Goal: Find specific page/section: Find specific page/section

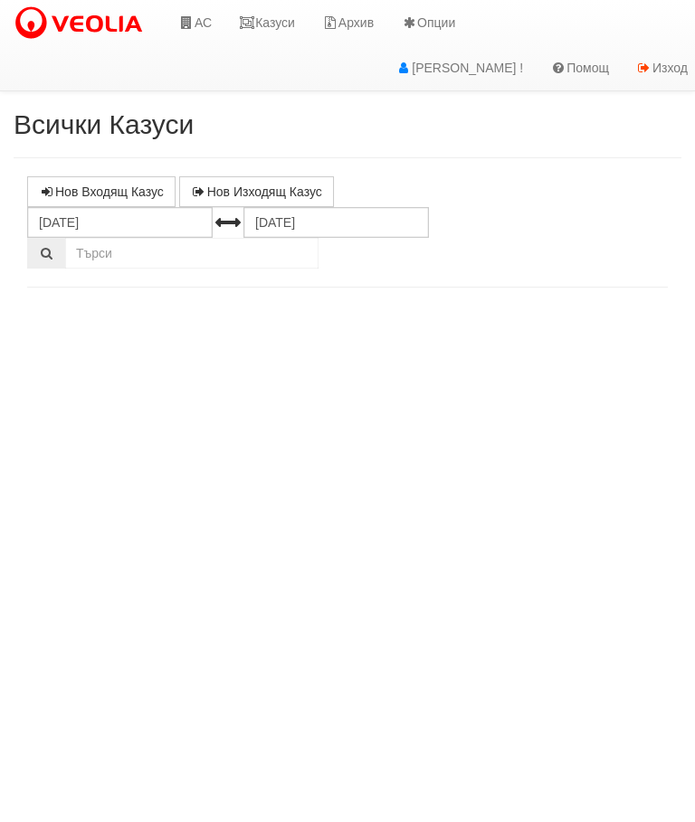
select select "10"
select select "1"
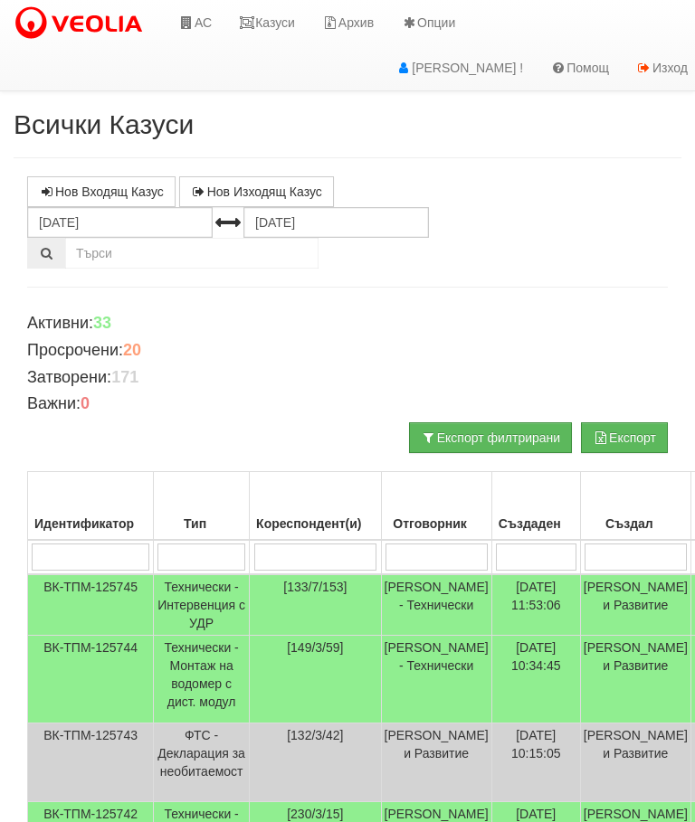
click at [284, 26] on link "Казуси" at bounding box center [266, 22] width 83 height 45
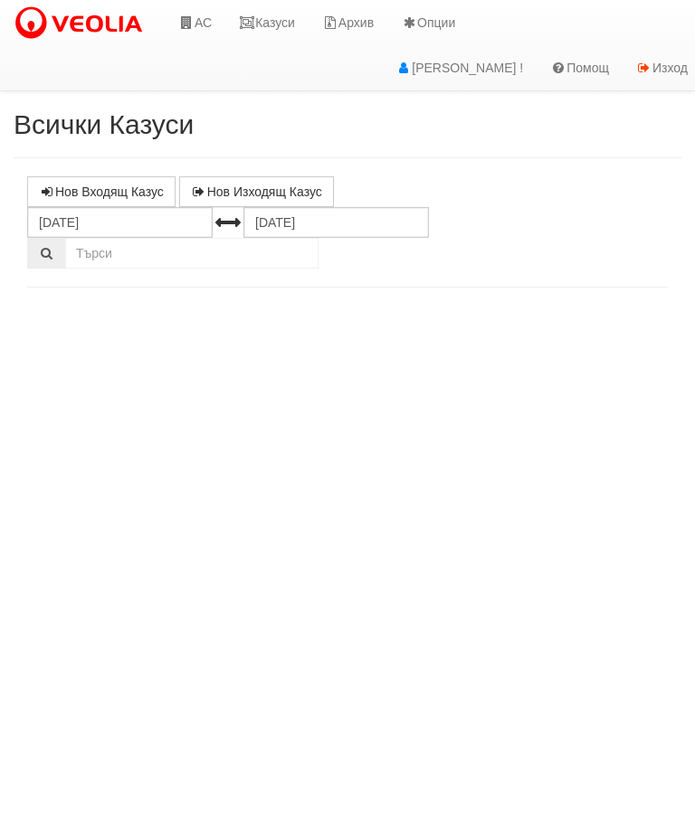
select select "10"
select select "1"
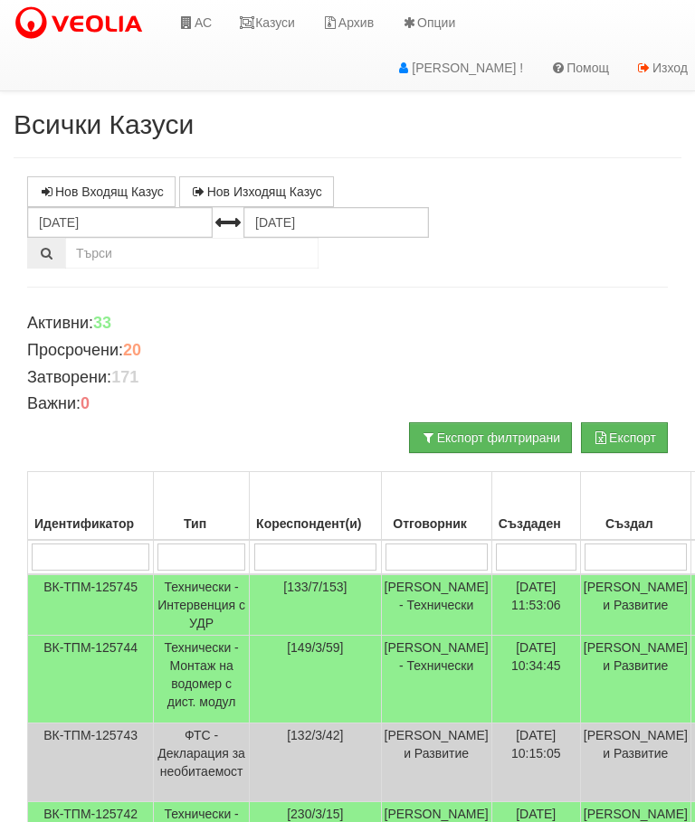
click at [273, 13] on link "Казуси" at bounding box center [266, 22] width 83 height 45
click at [270, 23] on link "Казуси" at bounding box center [266, 22] width 83 height 45
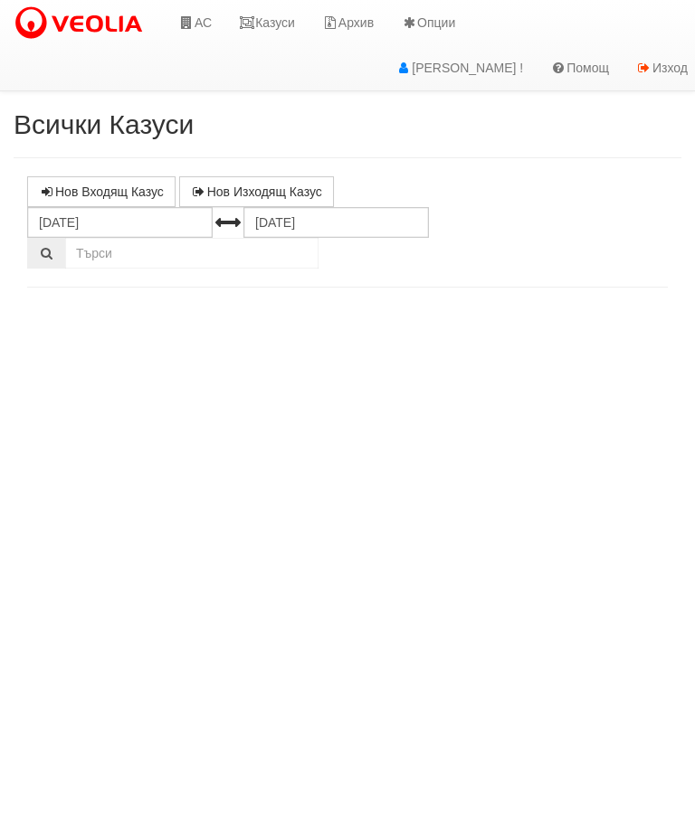
select select "10"
select select "1"
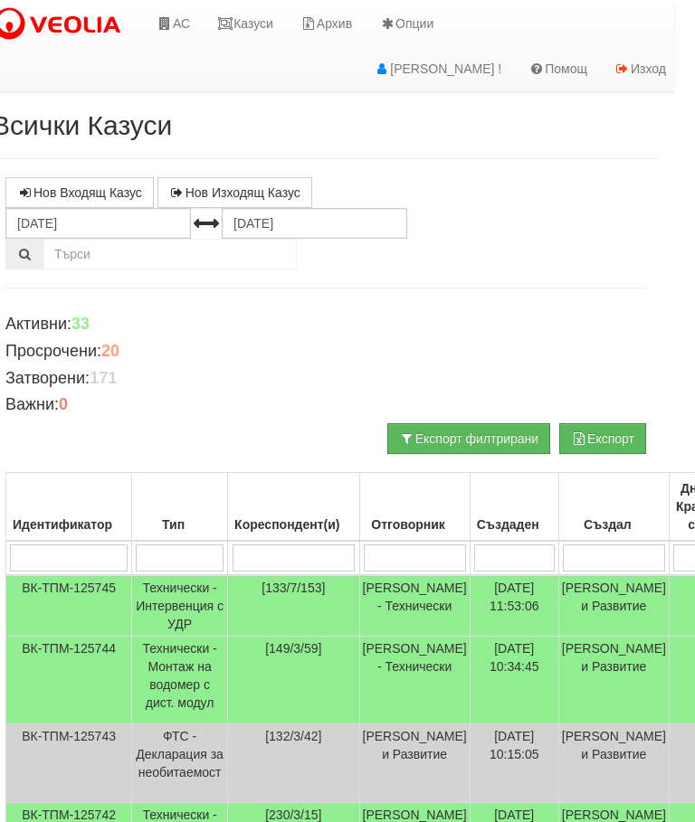
scroll to position [0, 23]
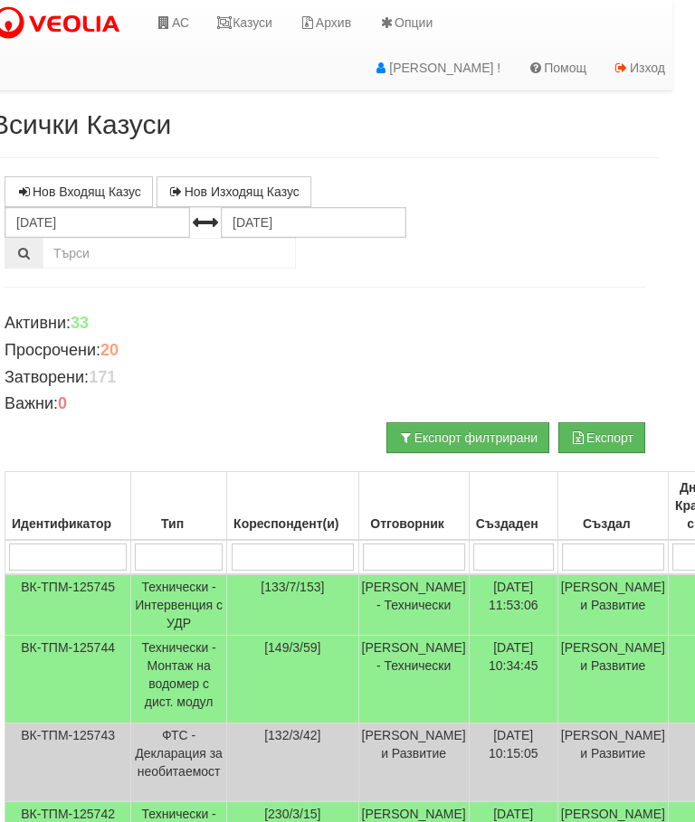
click at [238, 17] on link "Казуси" at bounding box center [244, 22] width 83 height 45
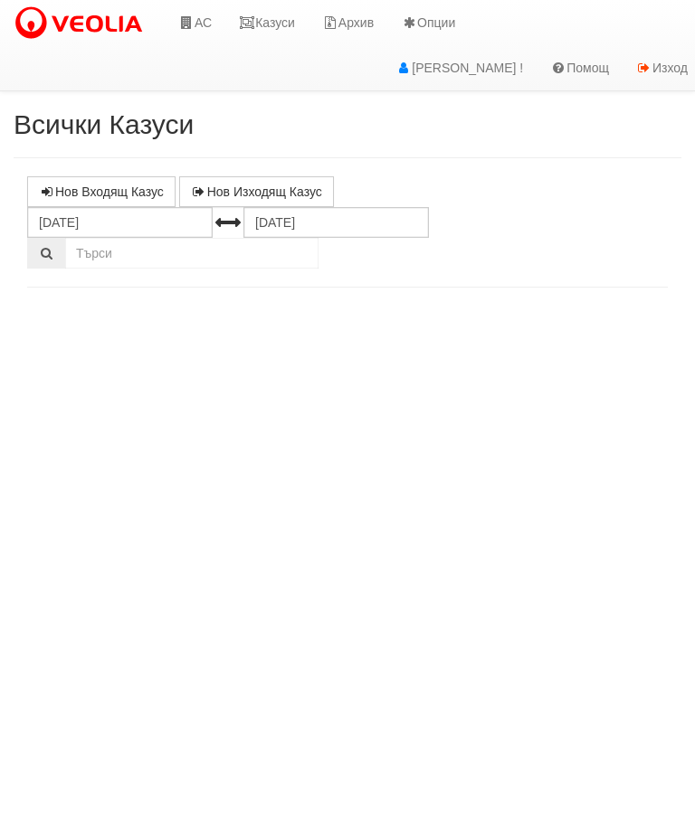
select select "10"
select select "1"
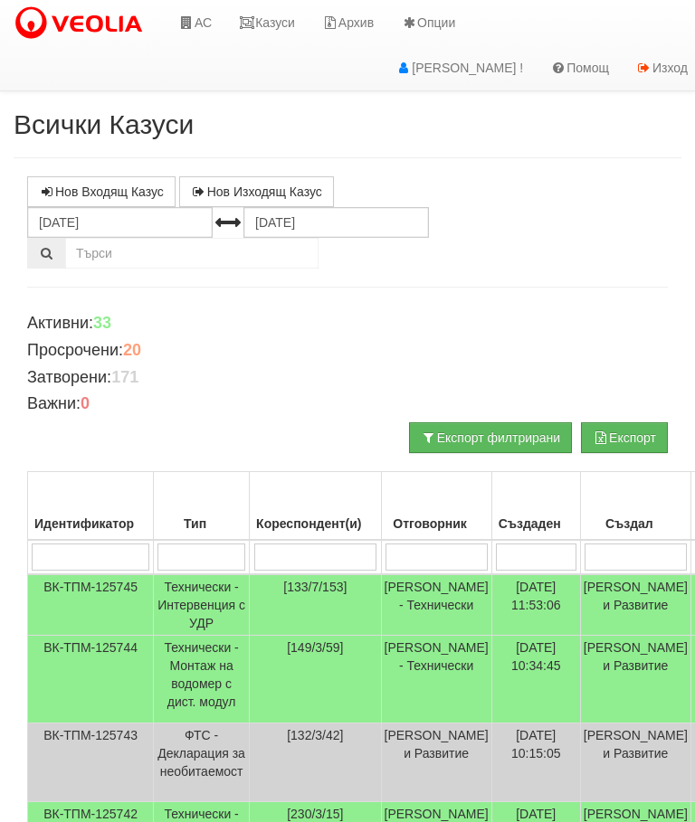
click at [261, 18] on link "Казуси" at bounding box center [266, 22] width 83 height 45
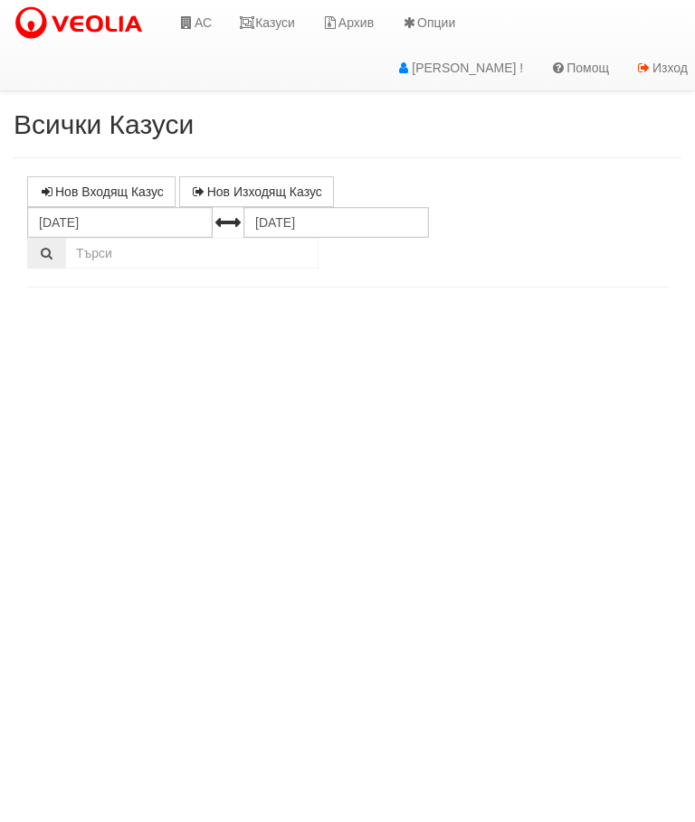
select select "10"
select select "1"
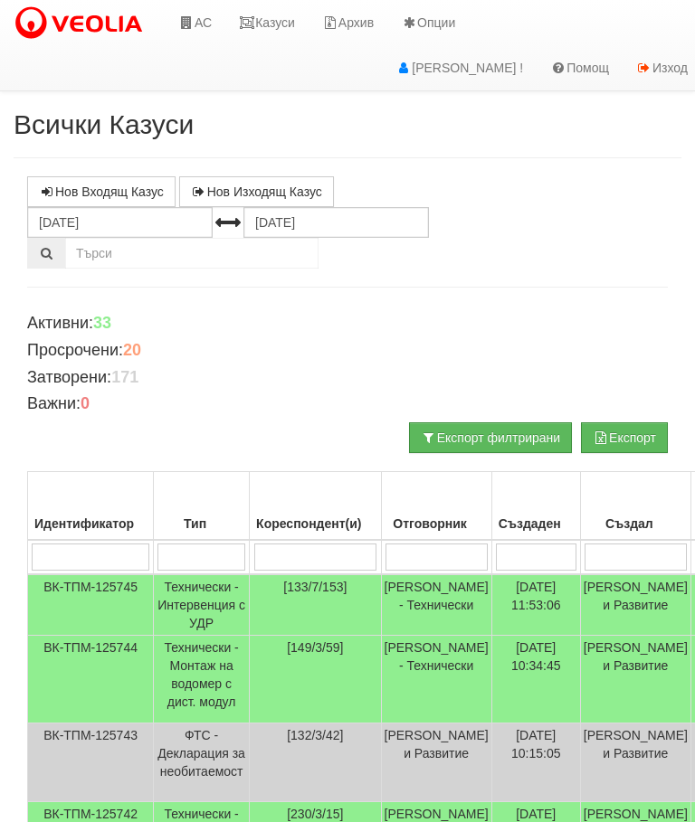
click at [271, 23] on link "Казуси" at bounding box center [266, 22] width 83 height 45
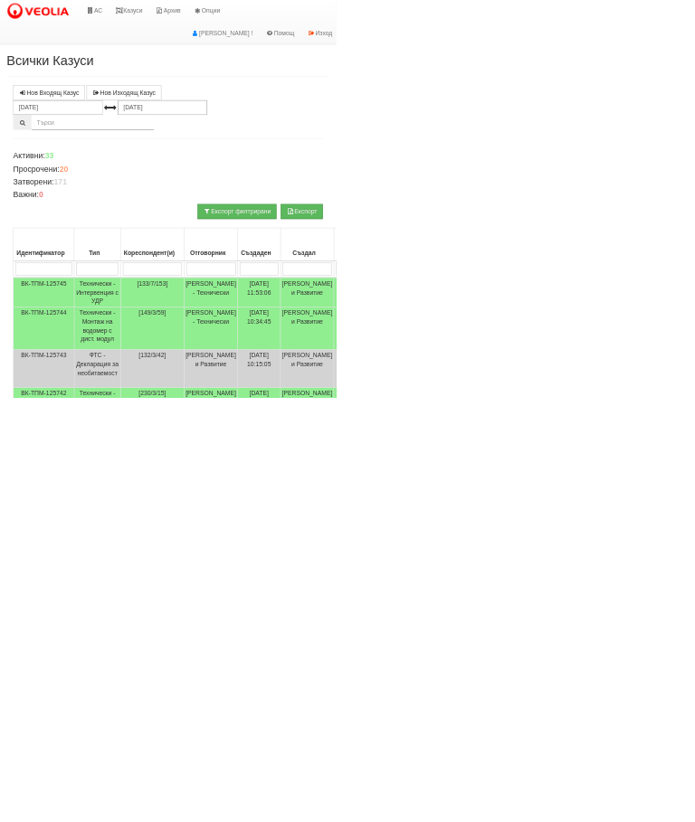
click at [271, 30] on link "Казуси" at bounding box center [266, 22] width 83 height 45
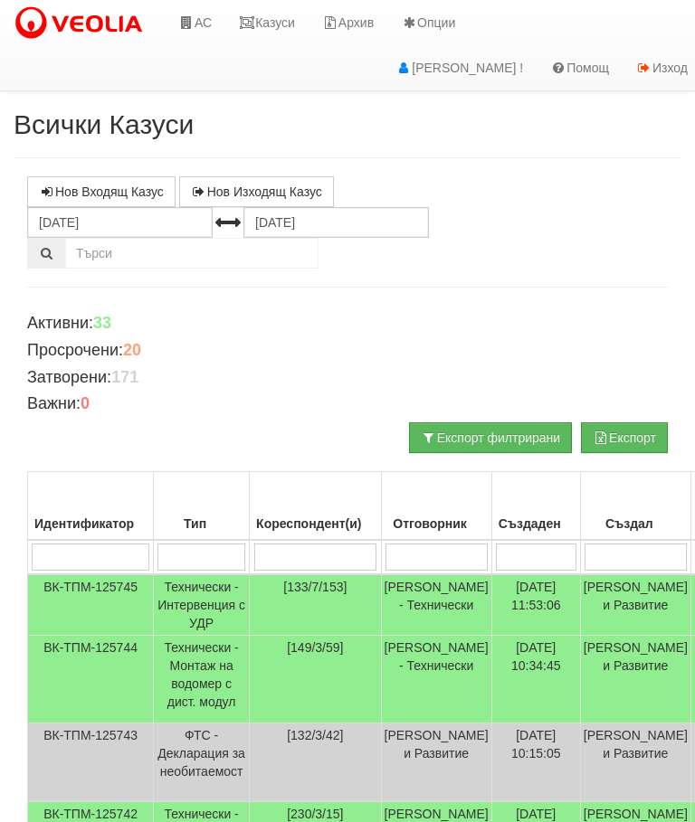
click at [275, 23] on link "Казуси" at bounding box center [266, 22] width 83 height 45
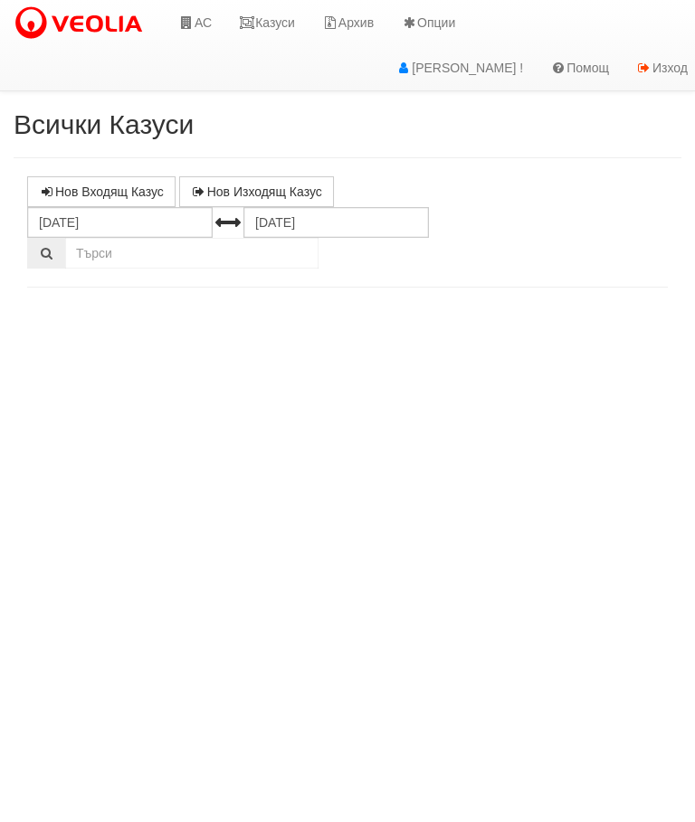
select select "10"
select select "1"
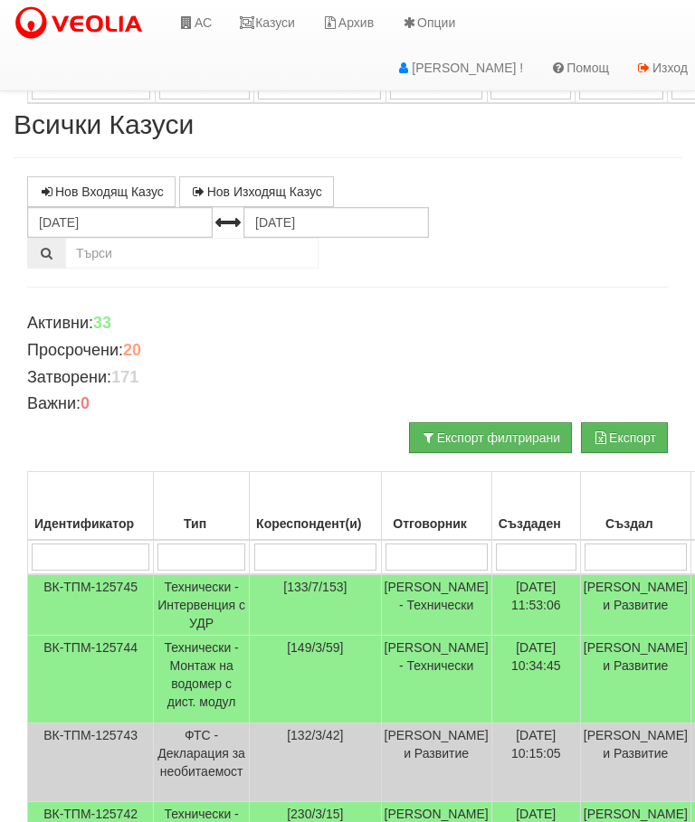
scroll to position [472, 0]
